Goal: Use online tool/utility: Use online tool/utility

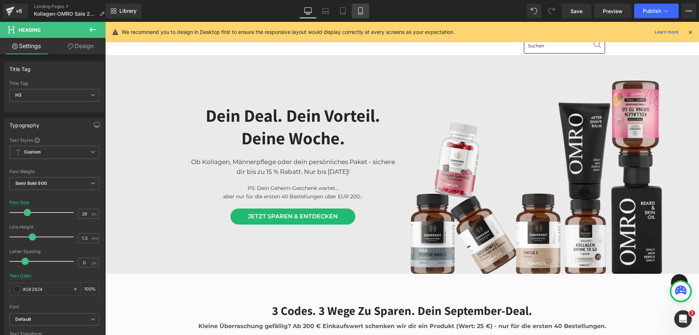
click at [365, 12] on link "Mobile" at bounding box center [360, 11] width 17 height 15
type input "24"
type input "100"
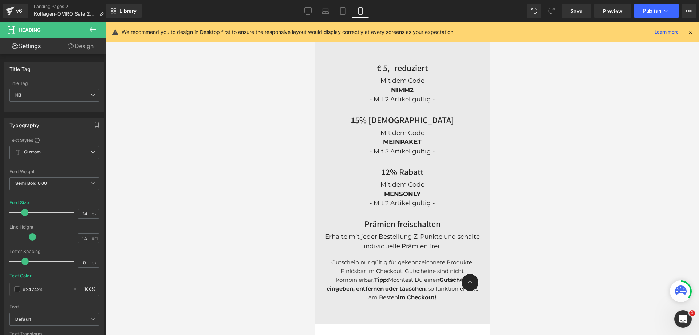
scroll to position [692, 0]
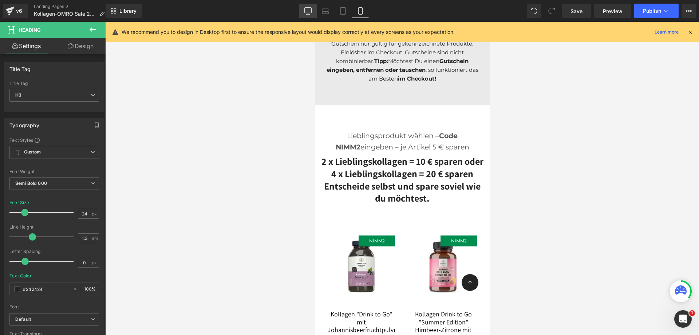
click at [302, 8] on link "Desktop" at bounding box center [307, 11] width 17 height 15
type input "28"
type input "100"
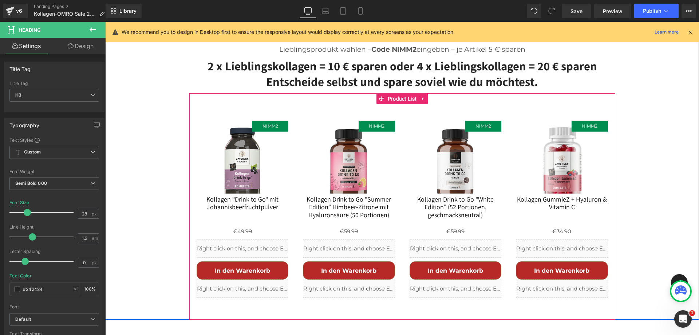
scroll to position [510, 0]
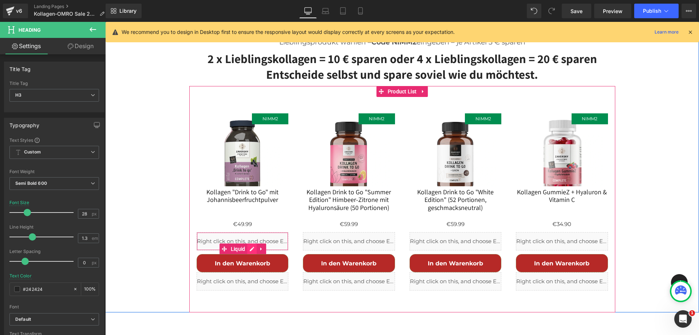
click at [247, 233] on div "Liquid" at bounding box center [243, 241] width 92 height 18
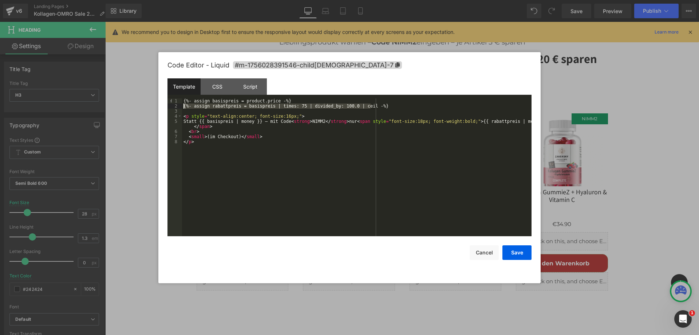
drag, startPoint x: 294, startPoint y: 110, endPoint x: 180, endPoint y: 107, distance: 114.0
click at [180, 107] on pre "1 2 3 4 5 6 7 8 {%- assign basispreis = product.price -%} {%- assign rabattprei…" at bounding box center [350, 167] width 364 height 138
click at [509, 252] on button "Save" at bounding box center [517, 252] width 29 height 15
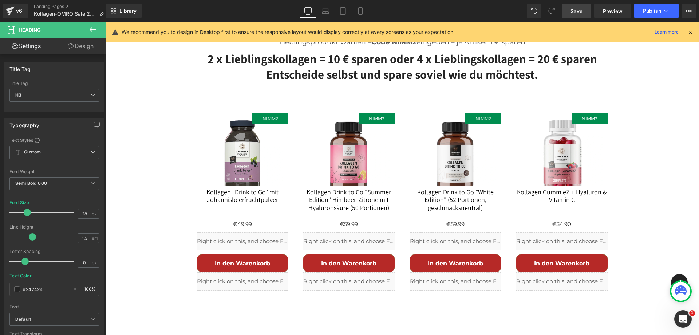
click at [582, 9] on span "Save" at bounding box center [577, 11] width 12 height 8
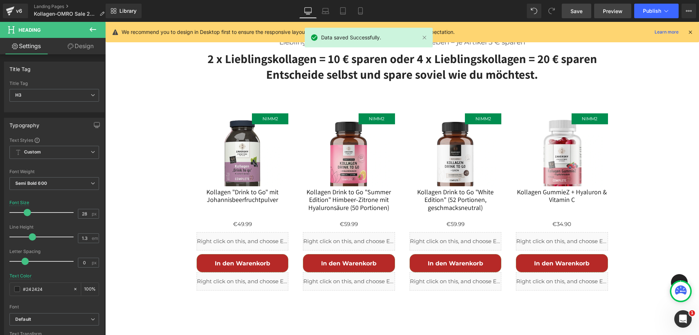
click at [602, 12] on link "Preview" at bounding box center [612, 11] width 37 height 15
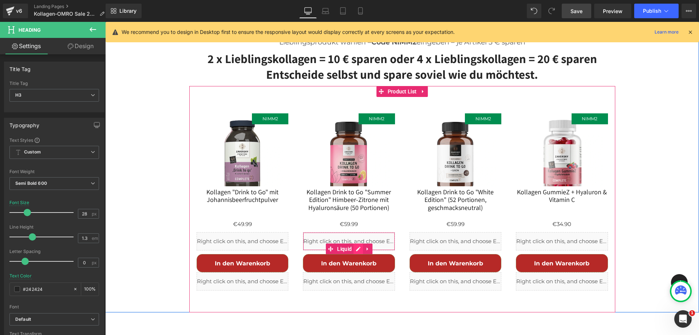
click at [352, 233] on div "Liquid" at bounding box center [349, 241] width 92 height 18
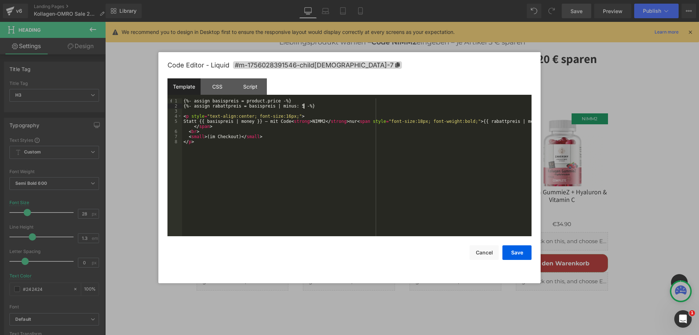
click at [312, 106] on div "{%- assign basispreis = product.price -%} {%- assign rabattpreis = basispreis |…" at bounding box center [357, 172] width 350 height 148
drag, startPoint x: 303, startPoint y: 105, endPoint x: 183, endPoint y: 106, distance: 119.8
click at [183, 106] on div "{%- assign basispreis = product.price -%} {%- assign rabattpreis = basispreis |…" at bounding box center [357, 172] width 350 height 148
click at [511, 249] on button "Save" at bounding box center [517, 252] width 29 height 15
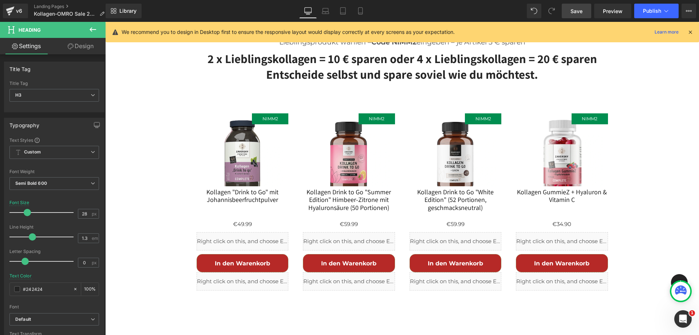
click at [587, 8] on link "Save" at bounding box center [576, 11] width 29 height 15
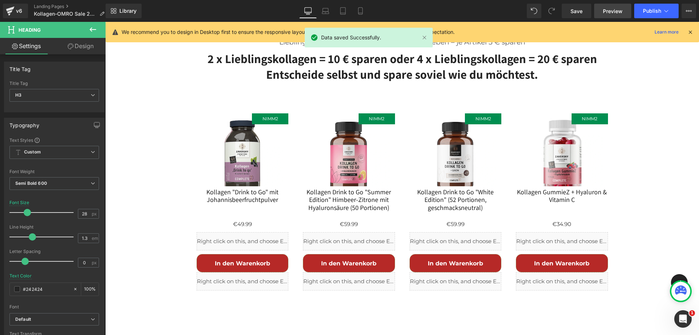
click at [617, 13] on span "Preview" at bounding box center [613, 11] width 20 height 8
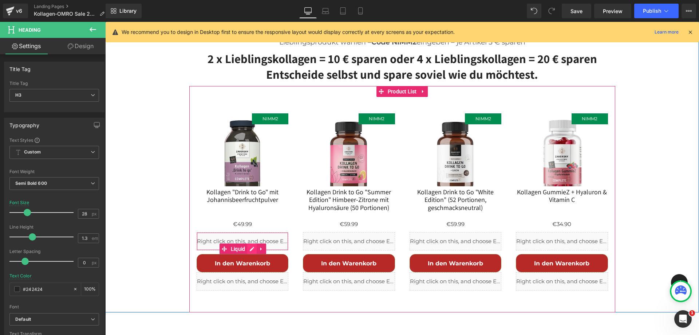
click at [247, 234] on div "Liquid" at bounding box center [243, 241] width 92 height 18
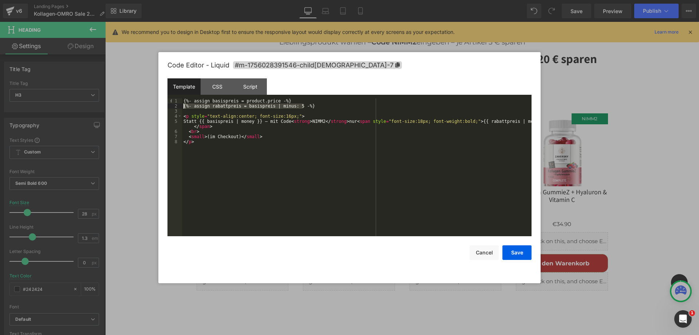
drag, startPoint x: 309, startPoint y: 105, endPoint x: 167, endPoint y: 106, distance: 141.7
click at [167, 106] on div "Code Editor - Liquid #m-1756028391546-child[DEMOGRAPHIC_DATA]-7 Template CSS Sc…" at bounding box center [349, 167] width 382 height 231
click at [519, 257] on button "Save" at bounding box center [517, 252] width 29 height 15
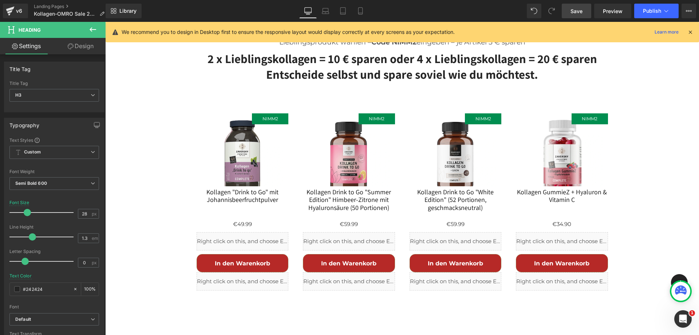
click at [578, 10] on span "Save" at bounding box center [577, 11] width 12 height 8
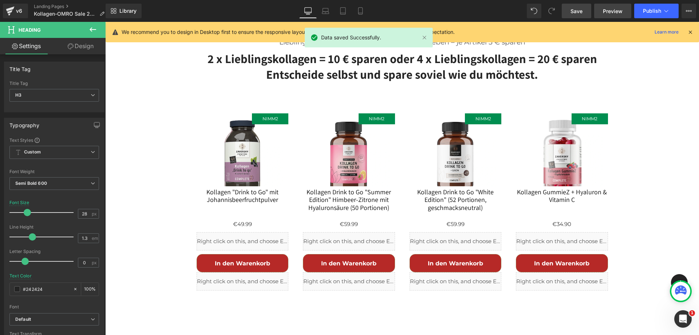
click at [603, 9] on link "Preview" at bounding box center [612, 11] width 37 height 15
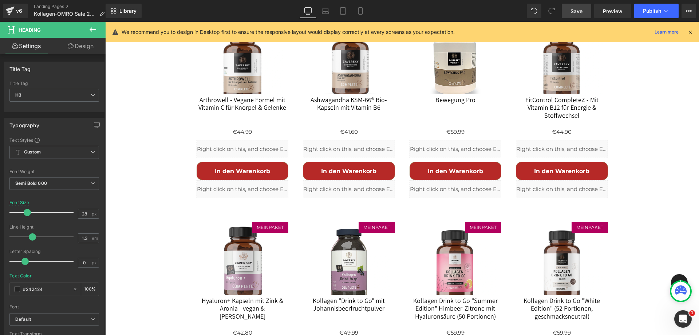
scroll to position [910, 0]
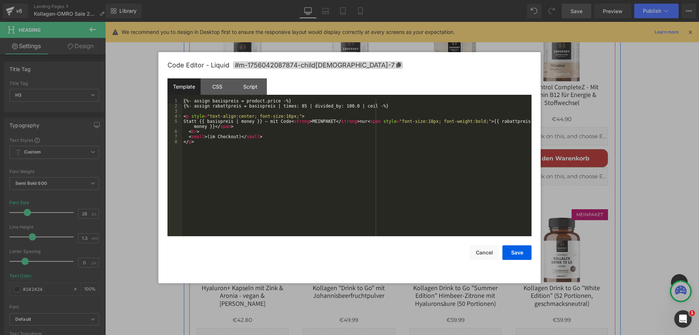
click at [247, 129] on div "Liquid" at bounding box center [243, 136] width 92 height 18
click at [484, 251] on button "Cancel" at bounding box center [484, 252] width 29 height 15
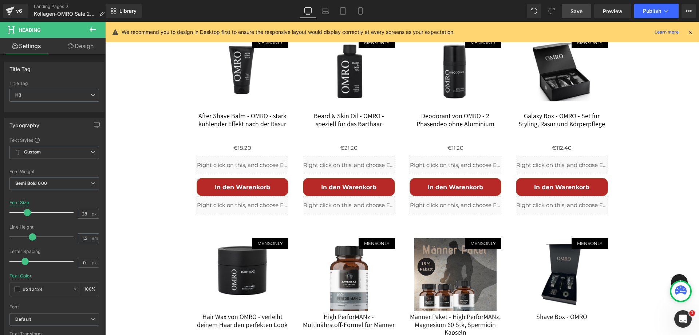
scroll to position [2185, 0]
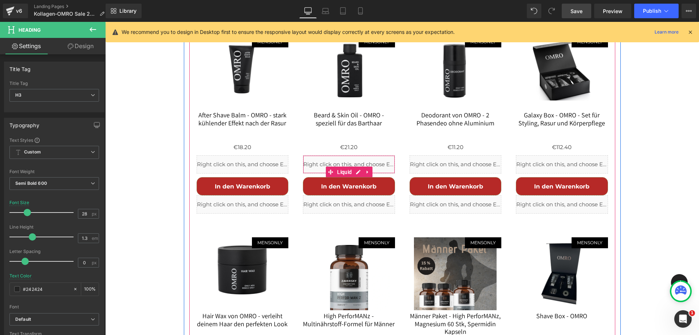
click at [357, 155] on div "Liquid" at bounding box center [349, 164] width 92 height 18
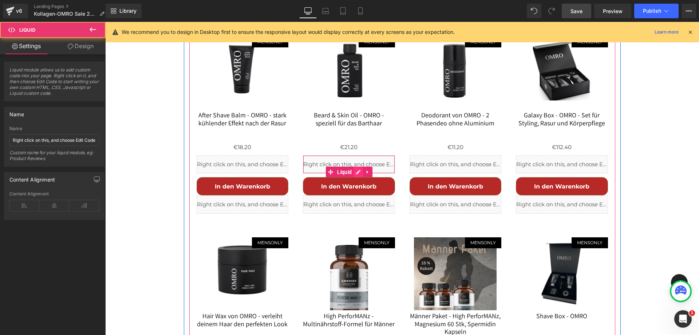
click at [354, 156] on div "Liquid" at bounding box center [349, 164] width 92 height 18
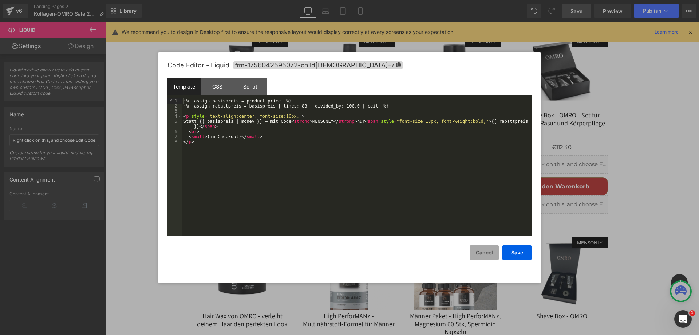
click at [480, 252] on button "Cancel" at bounding box center [484, 252] width 29 height 15
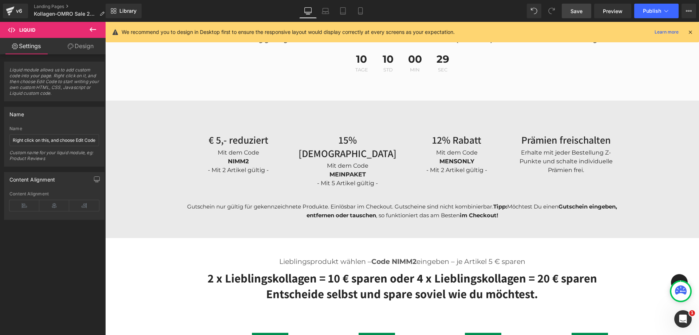
scroll to position [291, 0]
drag, startPoint x: 504, startPoint y: 194, endPoint x: 508, endPoint y: 192, distance: 3.9
click at [504, 202] on strong "Tipp:" at bounding box center [500, 205] width 14 height 7
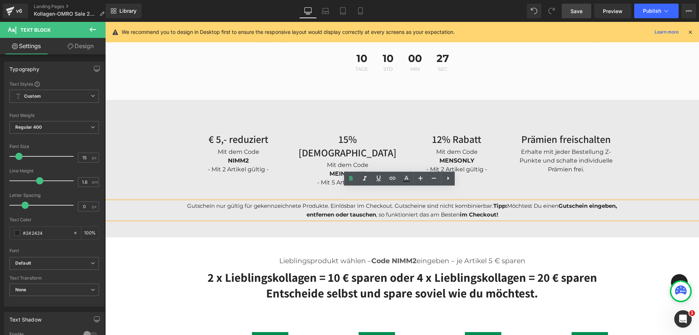
click at [504, 201] on p "Gutschein nur gültig für gekennzeichnete Produkte. Einlösbar im Checkout. Gutsc…" at bounding box center [402, 209] width 448 height 17
click at [348, 178] on icon at bounding box center [351, 178] width 9 height 9
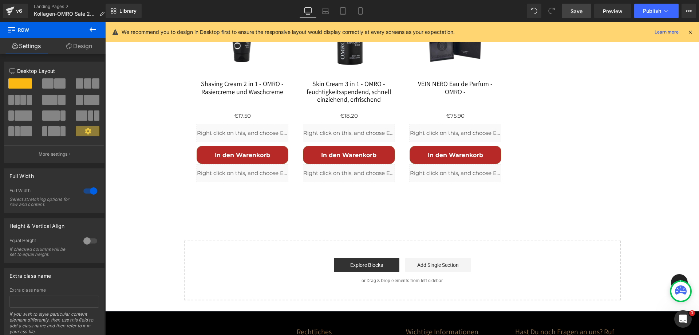
scroll to position [2734, 0]
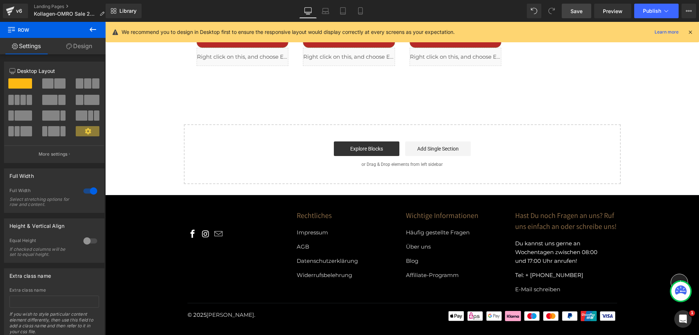
click at [414, 141] on link "Add Single Section" at bounding box center [438, 148] width 66 height 15
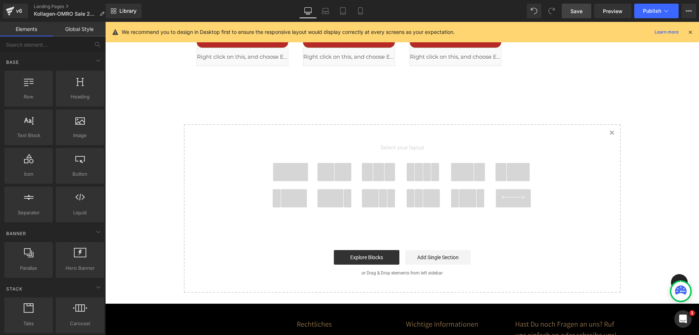
click at [610, 130] on icon "Created with Sketch." at bounding box center [612, 132] width 5 height 5
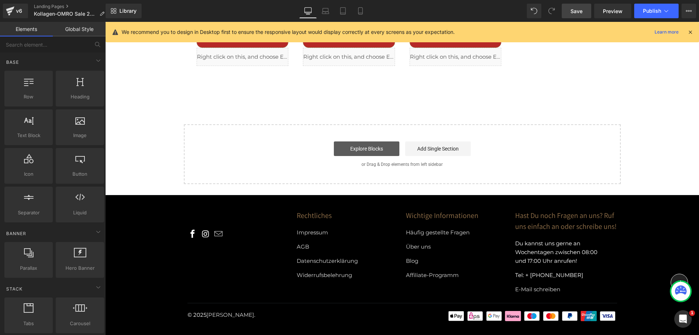
click at [354, 141] on link "Explore Blocks" at bounding box center [367, 148] width 66 height 15
click at [363, 141] on link "Explore Blocks" at bounding box center [367, 148] width 66 height 15
click at [118, 8] on link "Library" at bounding box center [124, 11] width 36 height 15
